Goal: Find specific page/section: Find specific page/section

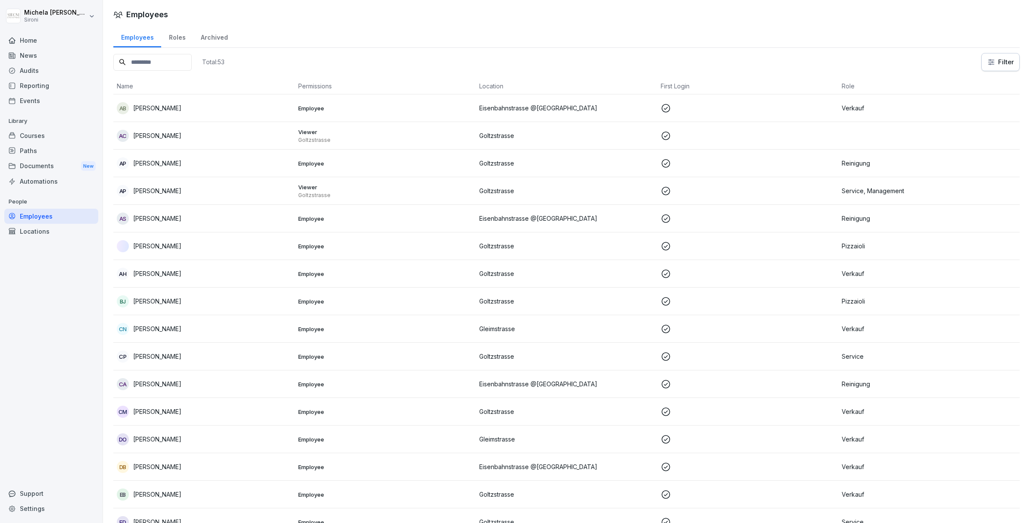
click at [217, 35] on div "Archived" at bounding box center [214, 36] width 42 height 22
click at [177, 38] on div "Roles" at bounding box center [177, 36] width 32 height 22
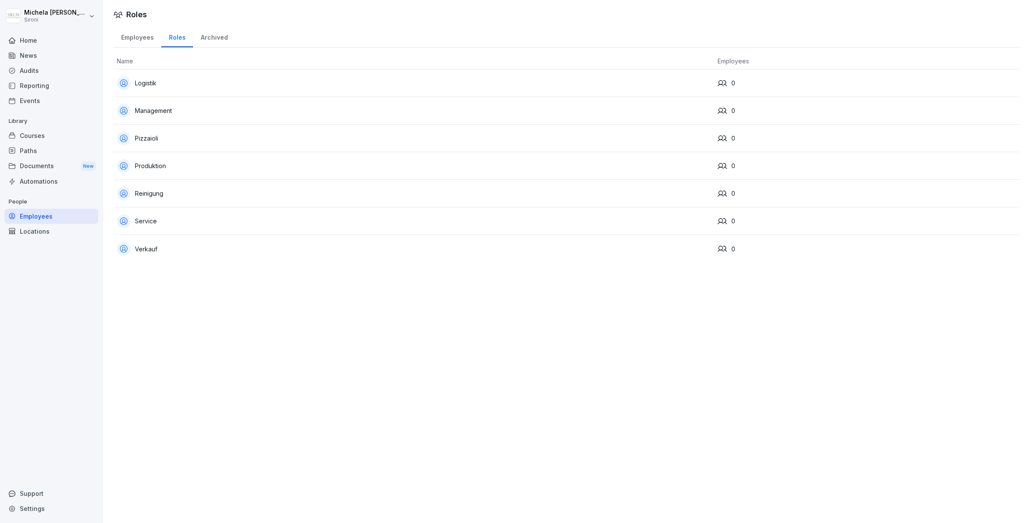
click at [585, 291] on div "Roles Employees Roles Archived Name Employees Logistik 0 Management 0 Pizzaioli…" at bounding box center [566, 261] width 927 height 523
click at [153, 247] on div "Verkauf" at bounding box center [414, 249] width 594 height 14
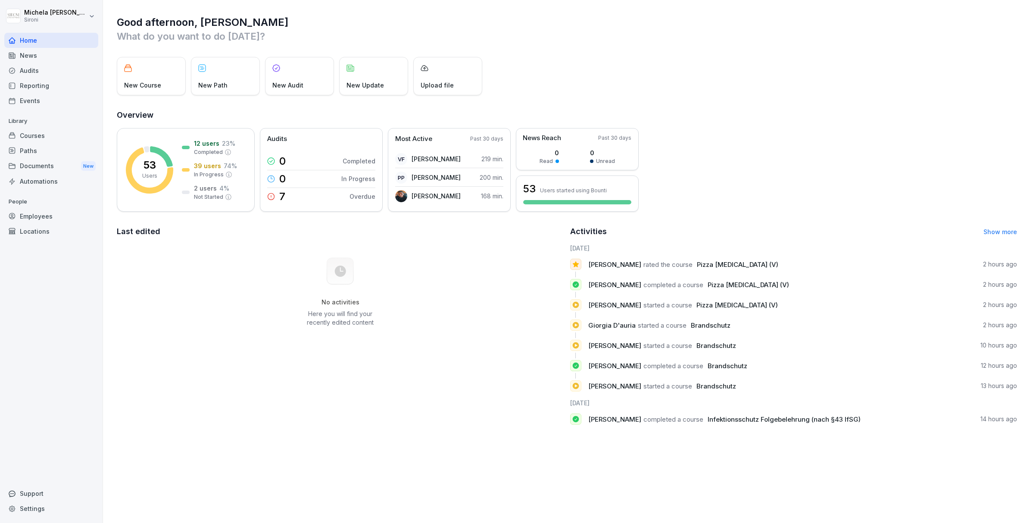
click at [40, 215] on div "Employees" at bounding box center [51, 216] width 94 height 15
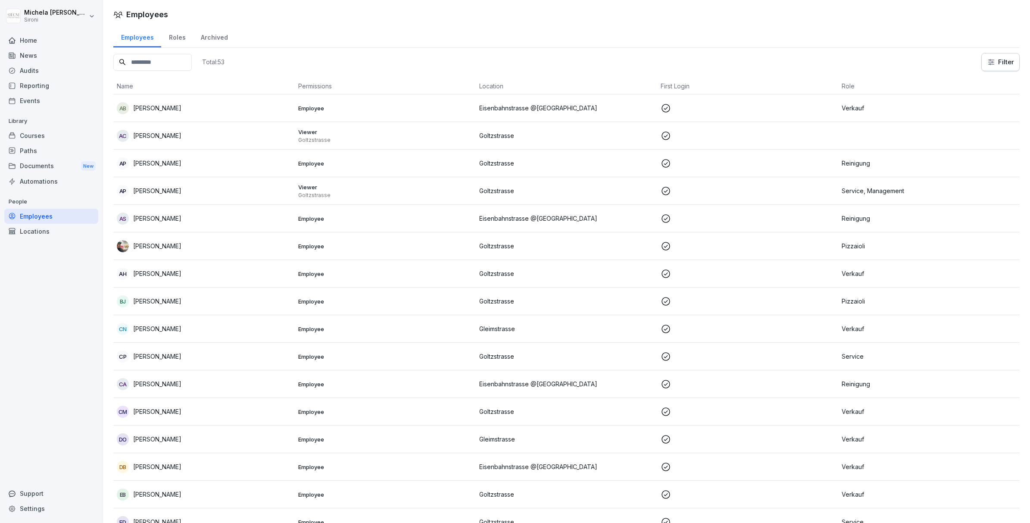
click at [176, 34] on div "Roles" at bounding box center [177, 36] width 32 height 22
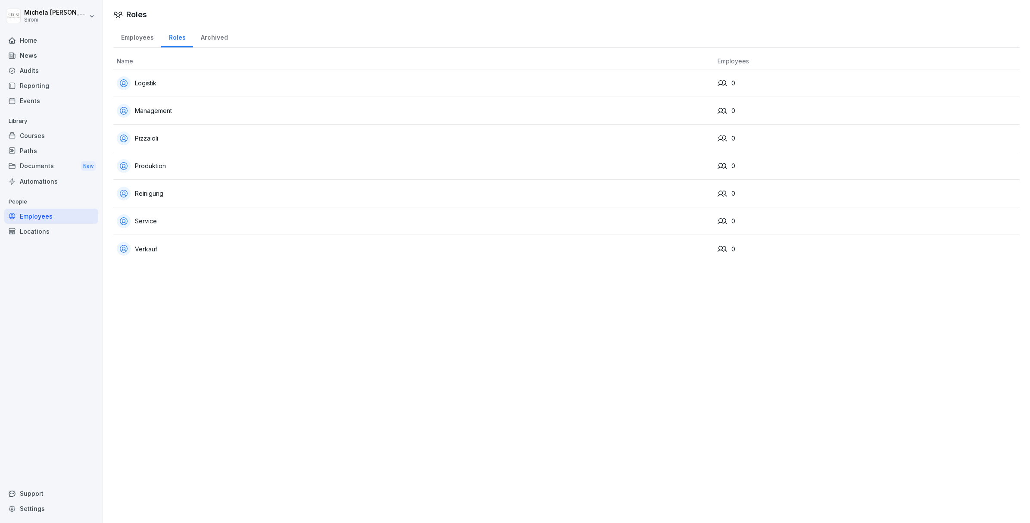
click at [147, 247] on div "Verkauf" at bounding box center [414, 249] width 594 height 14
click at [55, 10] on html "[PERSON_NAME] Sironi Home News Audits Reporting Events Library Courses Paths Do…" at bounding box center [515, 261] width 1030 height 523
click at [66, 54] on div "Sign out" at bounding box center [55, 55] width 85 height 16
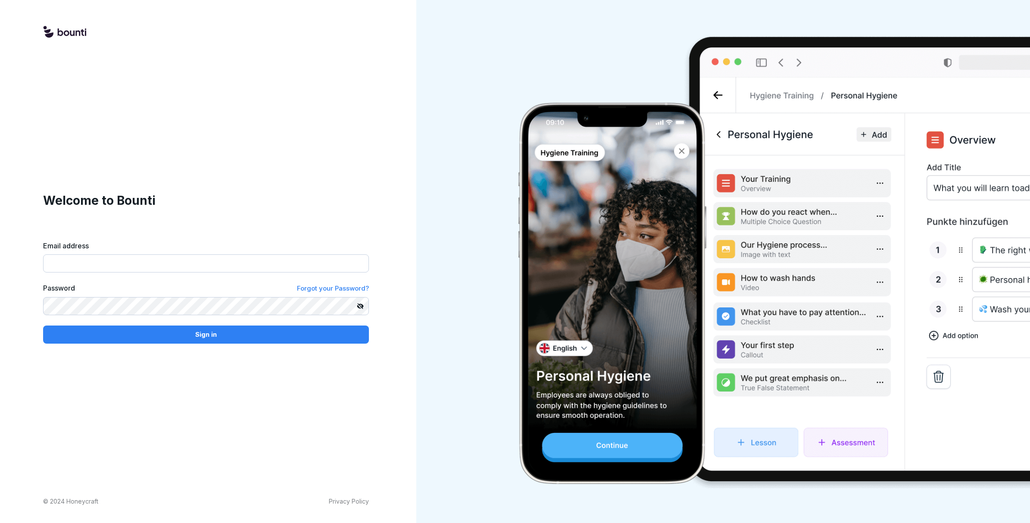
type input "**********"
click at [216, 330] on p "Sign in" at bounding box center [206, 334] width 22 height 9
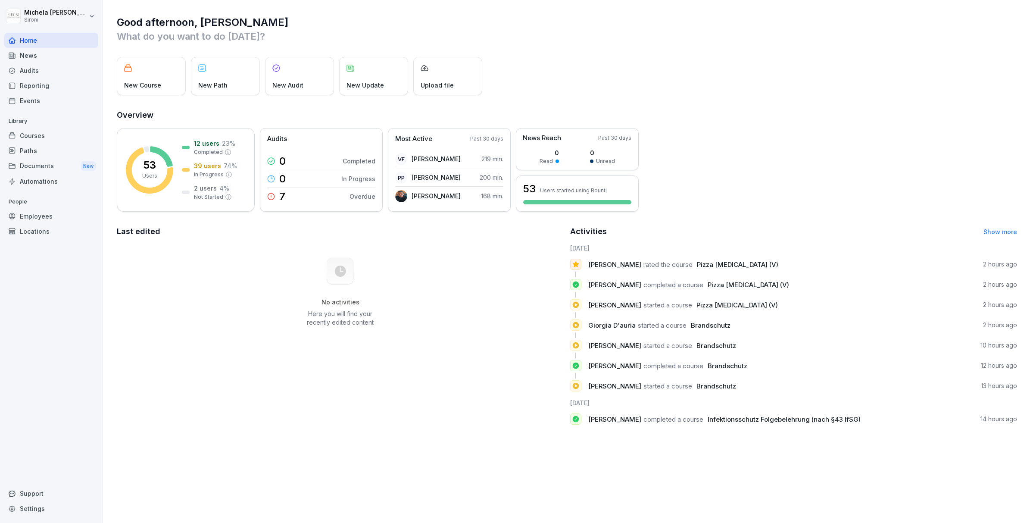
click at [40, 212] on div "Employees" at bounding box center [51, 216] width 94 height 15
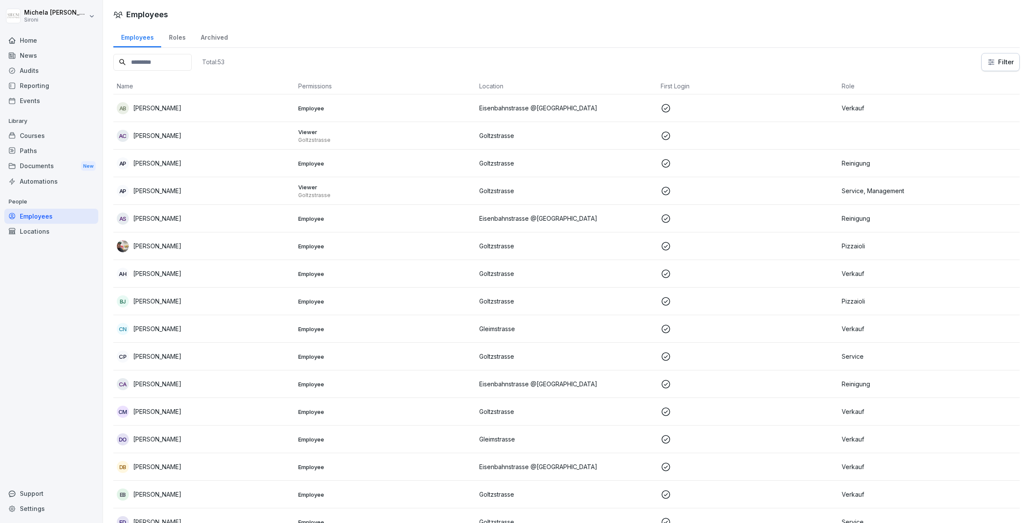
click at [181, 44] on div "Roles" at bounding box center [177, 36] width 32 height 22
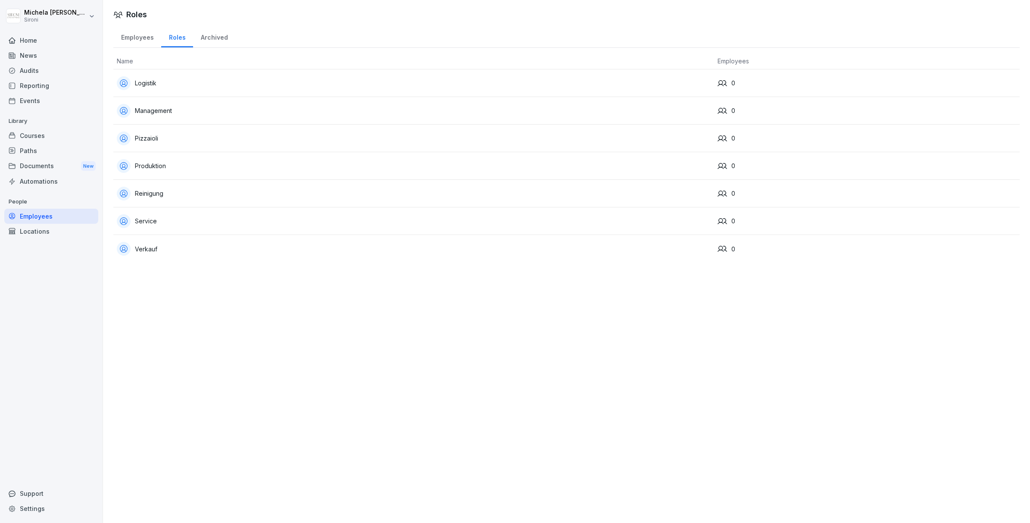
click at [140, 247] on div "Verkauf" at bounding box center [414, 249] width 594 height 14
click at [150, 244] on div "Verkauf" at bounding box center [414, 249] width 594 height 14
click at [147, 245] on div "Verkauf" at bounding box center [414, 249] width 594 height 14
click at [140, 31] on div "Employees" at bounding box center [137, 36] width 48 height 22
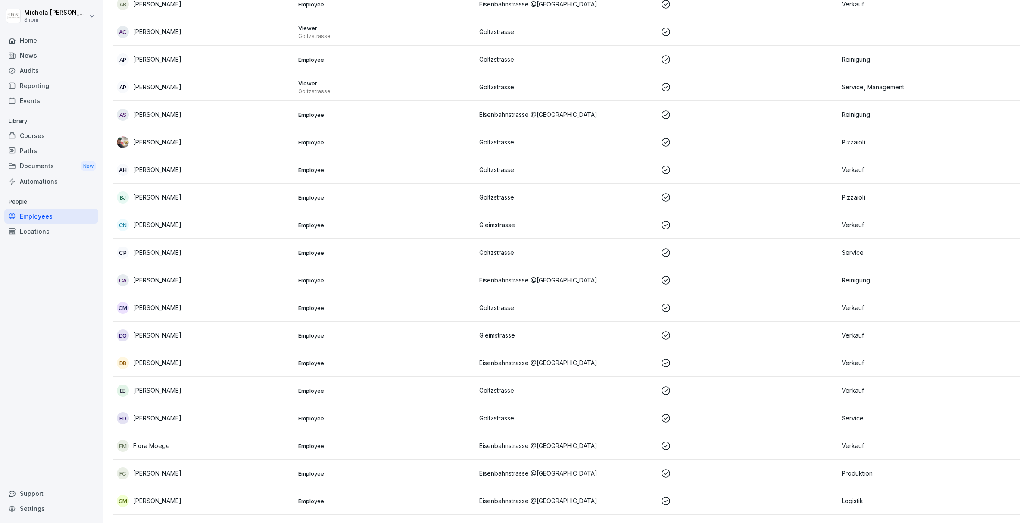
scroll to position [117, 0]
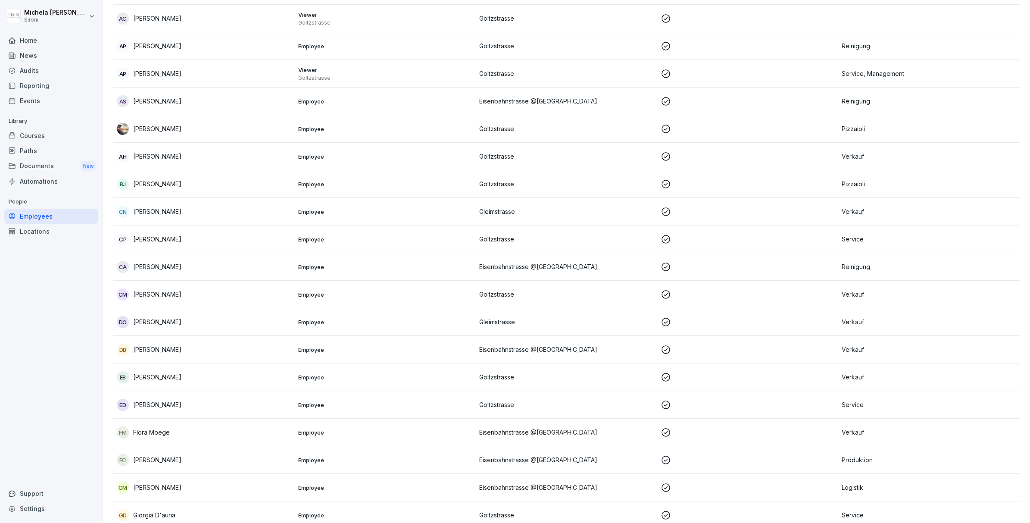
click at [160, 210] on p "[PERSON_NAME]" at bounding box center [157, 211] width 48 height 9
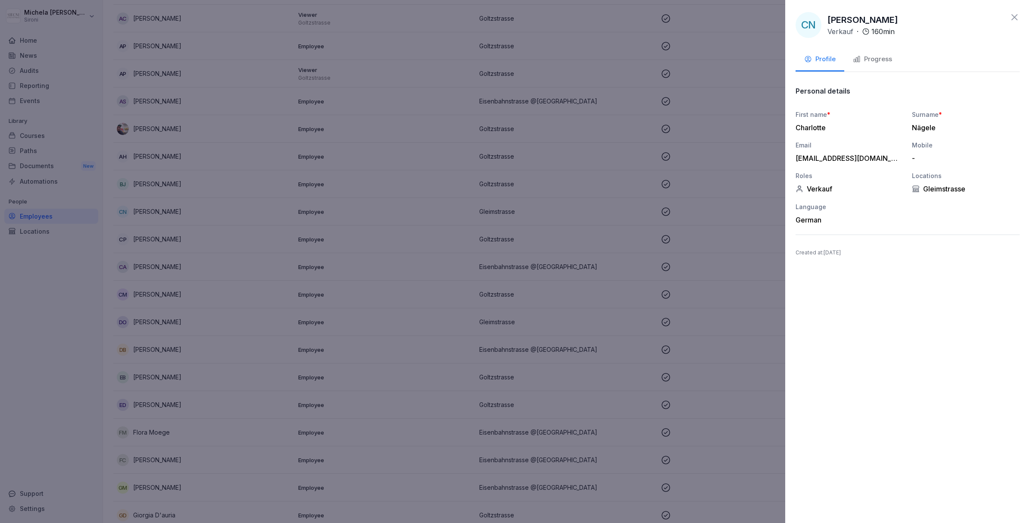
click at [878, 62] on div "Progress" at bounding box center [872, 59] width 39 height 10
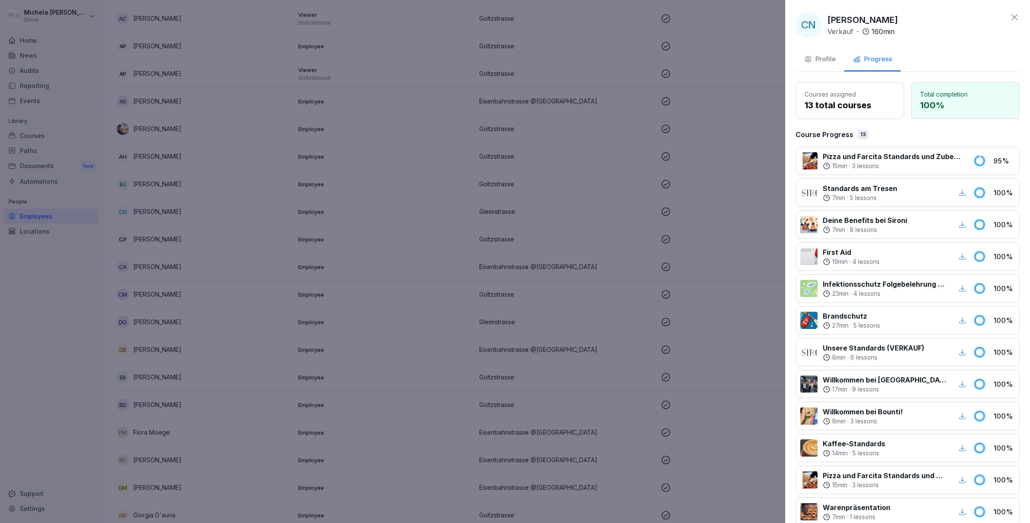
click at [1015, 15] on icon at bounding box center [1015, 17] width 10 height 10
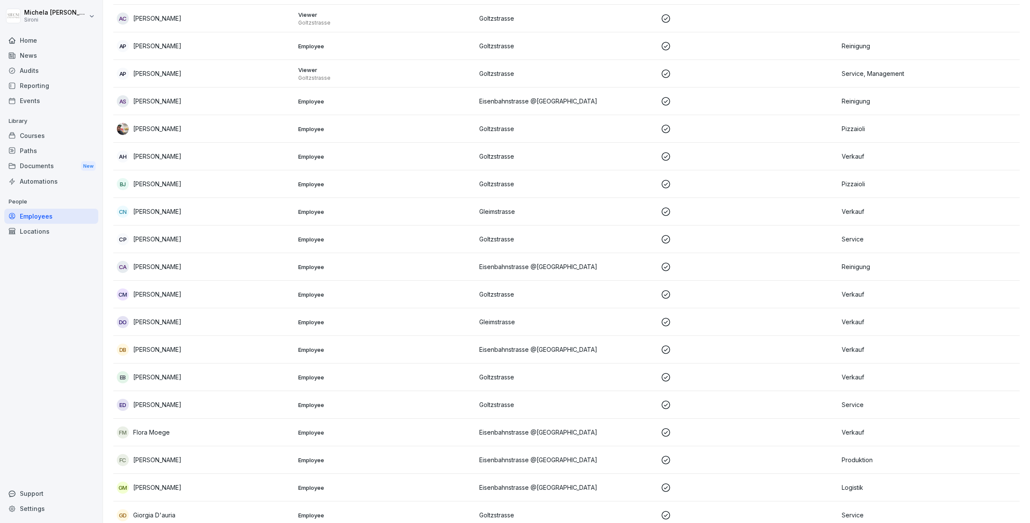
scroll to position [0, 0]
